Goal: Task Accomplishment & Management: Complete application form

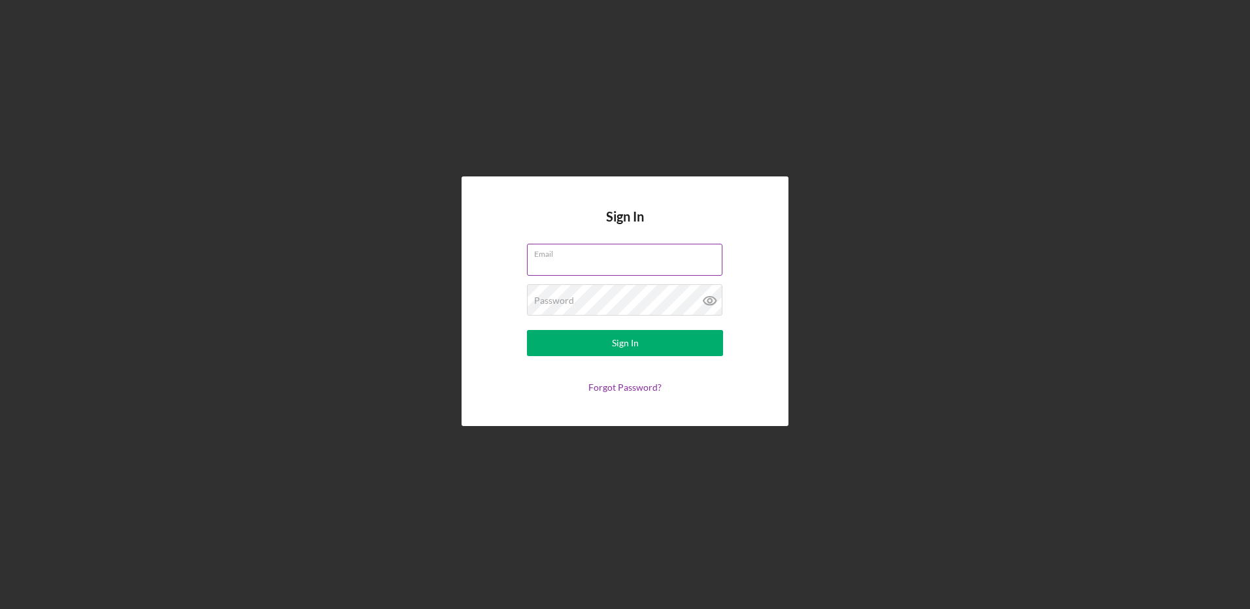
click at [560, 269] on input "Email" at bounding box center [624, 259] width 195 height 31
type input "[EMAIL_ADDRESS][DOMAIN_NAME]"
click at [527, 330] on button "Sign In" at bounding box center [625, 343] width 196 height 26
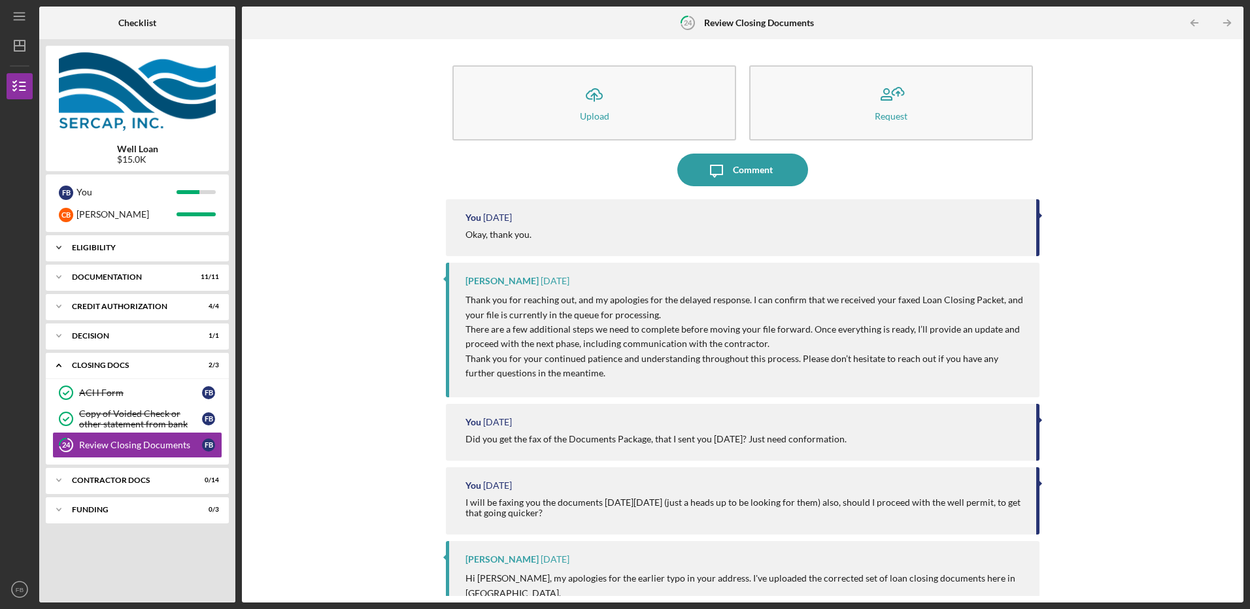
click at [86, 246] on div "Eligibility" at bounding box center [142, 248] width 141 height 8
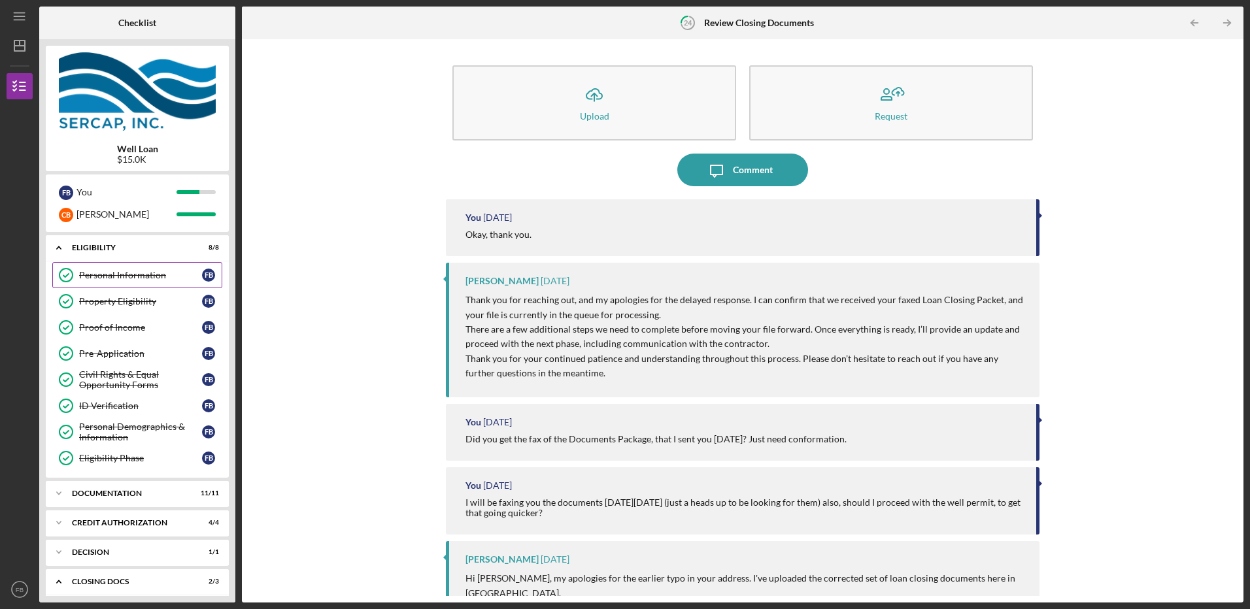
click at [126, 278] on div "Personal Information" at bounding box center [140, 275] width 123 height 10
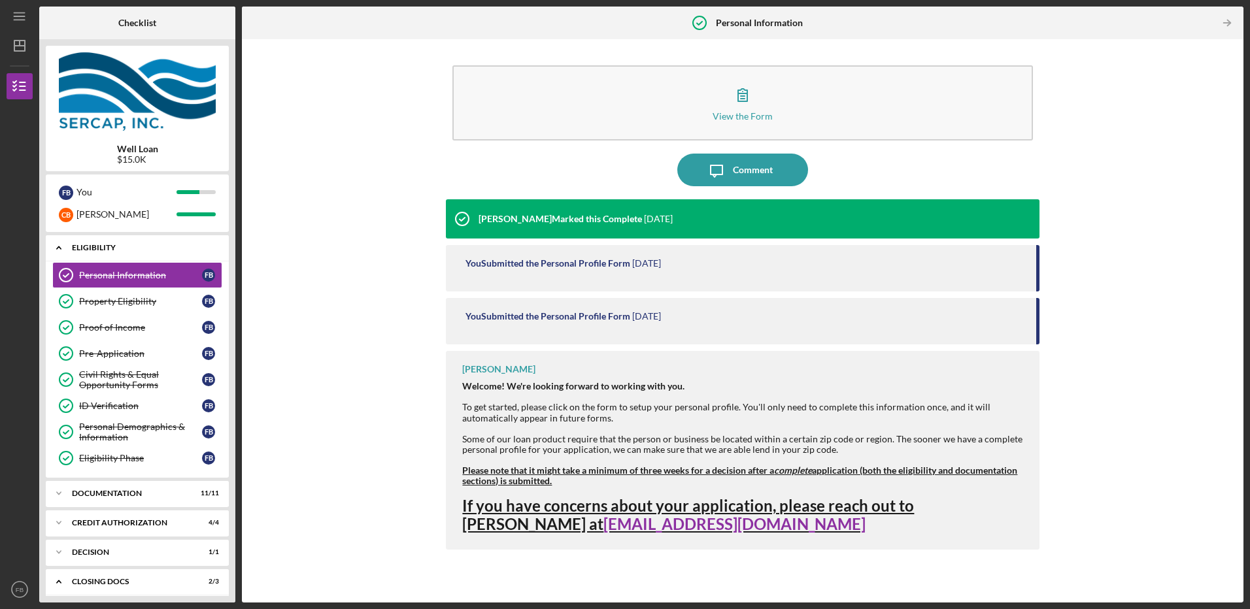
drag, startPoint x: 58, startPoint y: 248, endPoint x: 69, endPoint y: 259, distance: 15.7
click at [58, 248] on icon "Icon/Expander" at bounding box center [59, 248] width 26 height 26
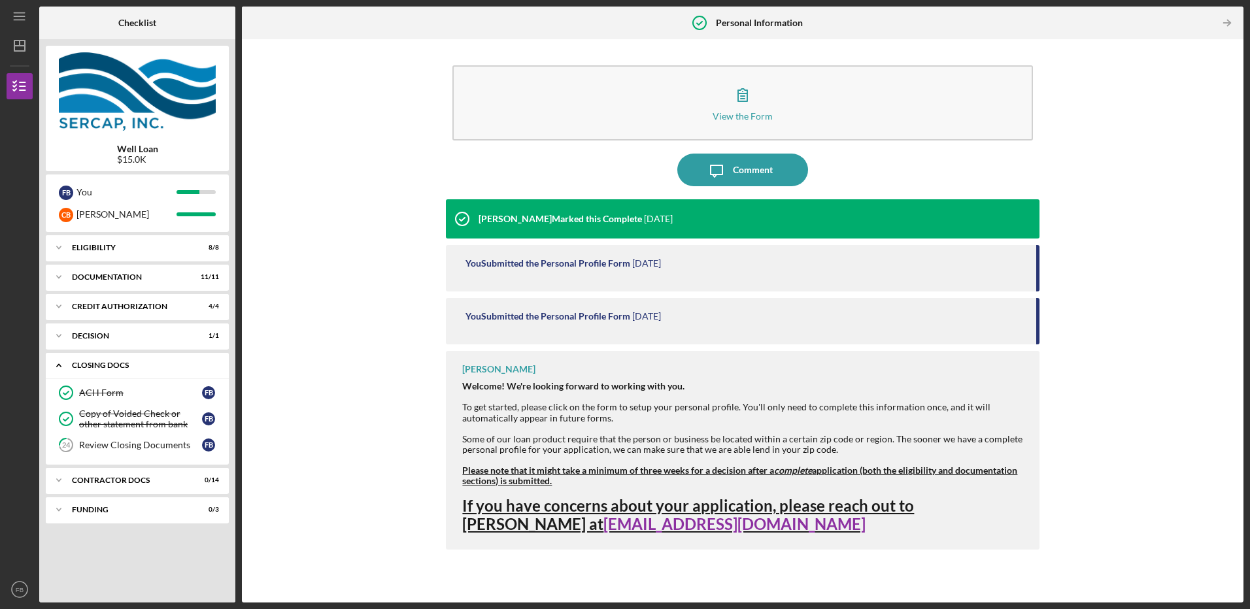
click at [56, 362] on icon "Icon/Expander" at bounding box center [59, 365] width 26 height 26
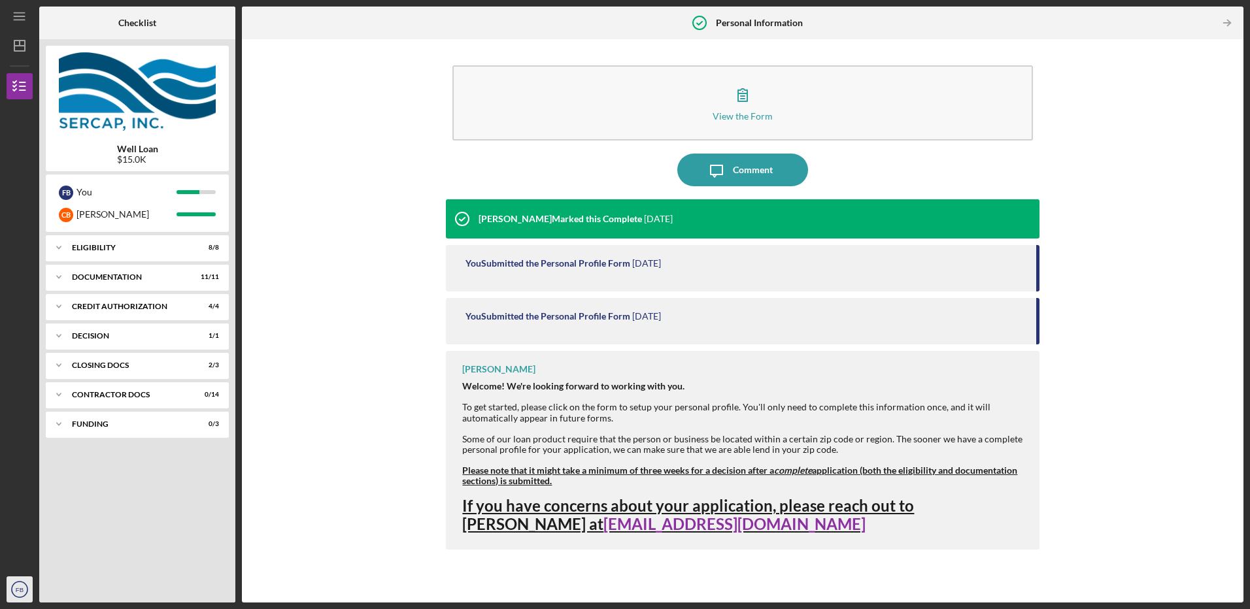
click at [21, 590] on text "FB" at bounding box center [20, 589] width 8 height 7
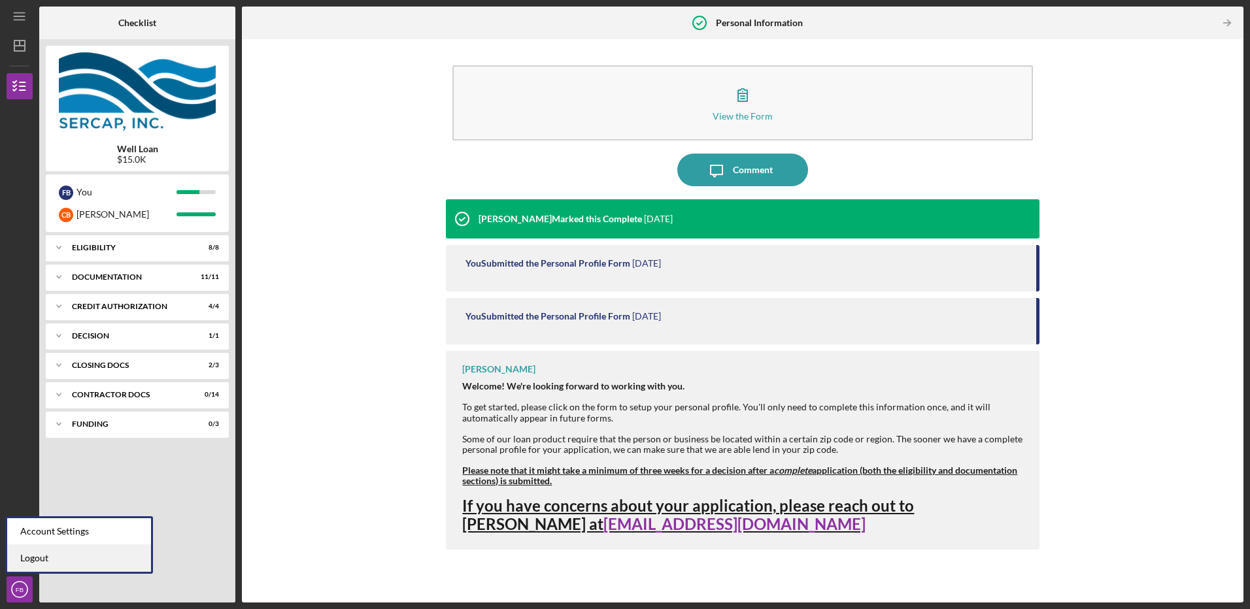
click at [34, 557] on link "Logout" at bounding box center [79, 558] width 144 height 27
